Goal: Task Accomplishment & Management: Complete application form

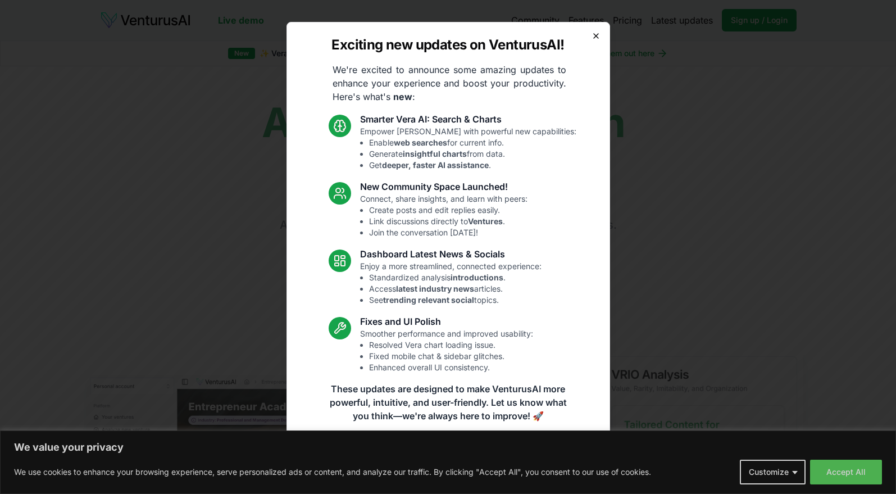
click at [591, 35] on icon "button" at bounding box center [595, 35] width 9 height 9
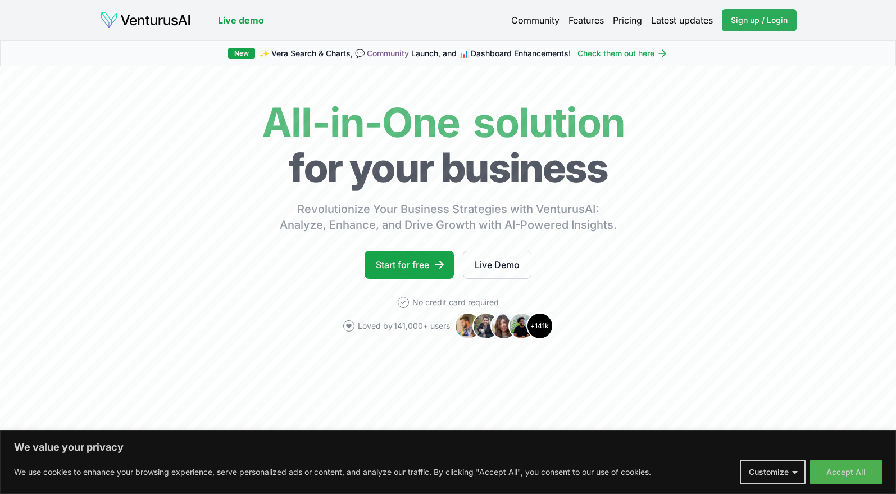
click at [752, 24] on span "Sign up / Login" at bounding box center [758, 20] width 57 height 11
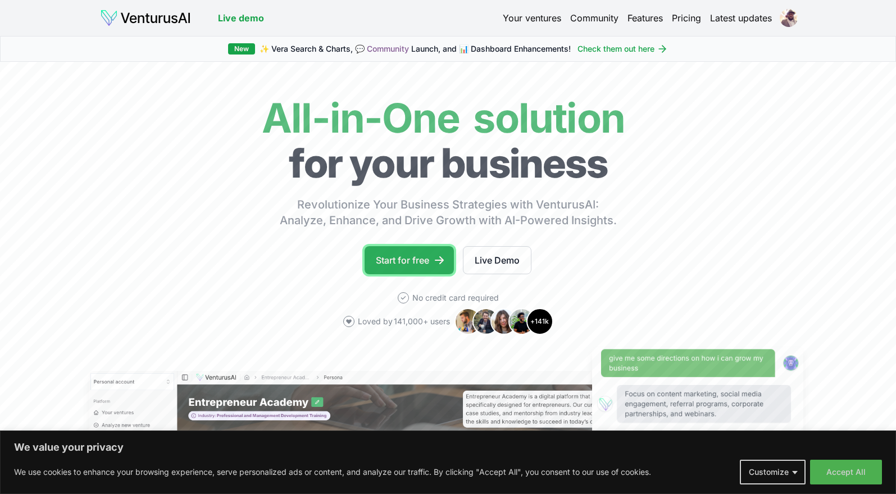
click at [423, 263] on link "Start for free" at bounding box center [408, 260] width 89 height 28
